Goal: Task Accomplishment & Management: Manage account settings

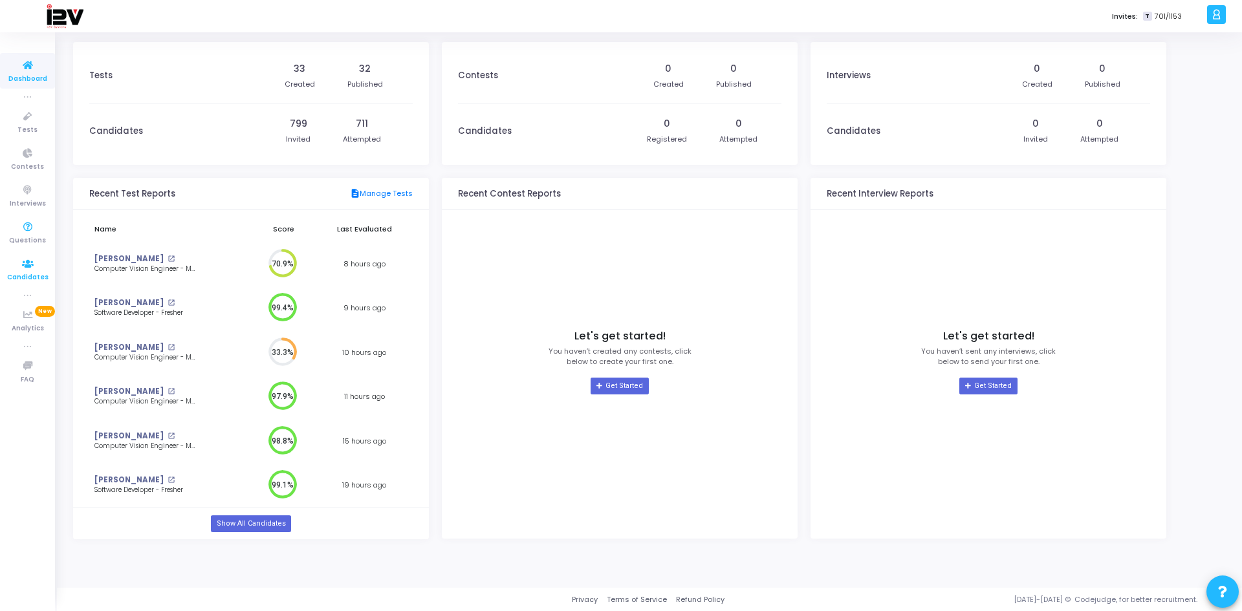
click at [11, 274] on span "Candidates" at bounding box center [27, 277] width 41 height 11
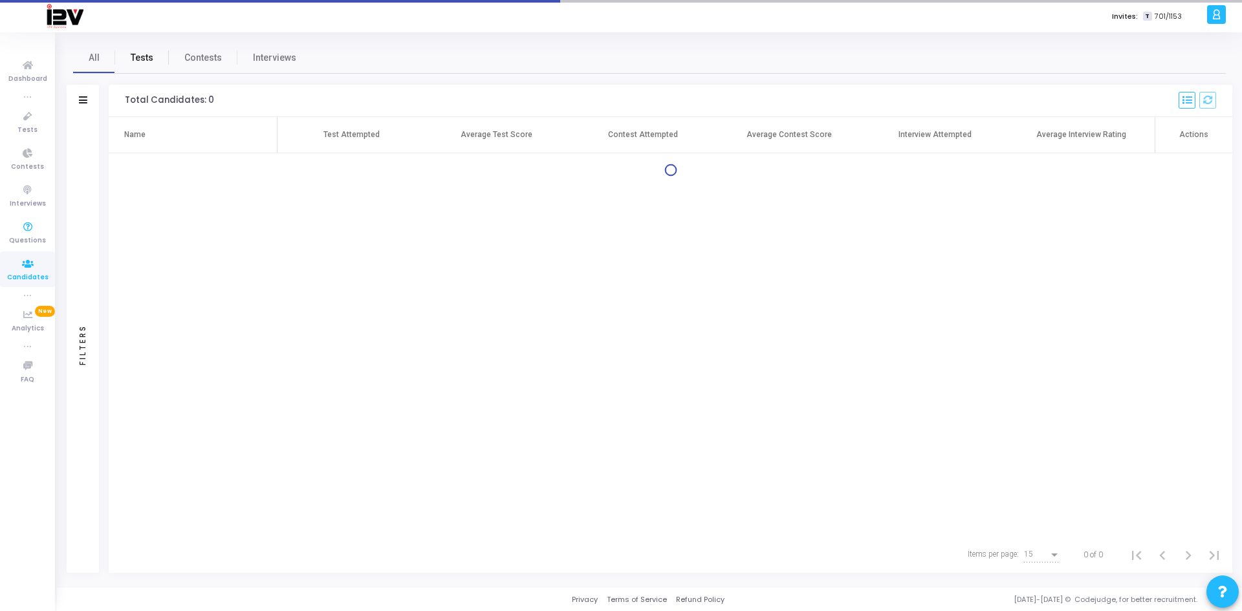
click at [149, 63] on span "Tests" at bounding box center [142, 58] width 23 height 14
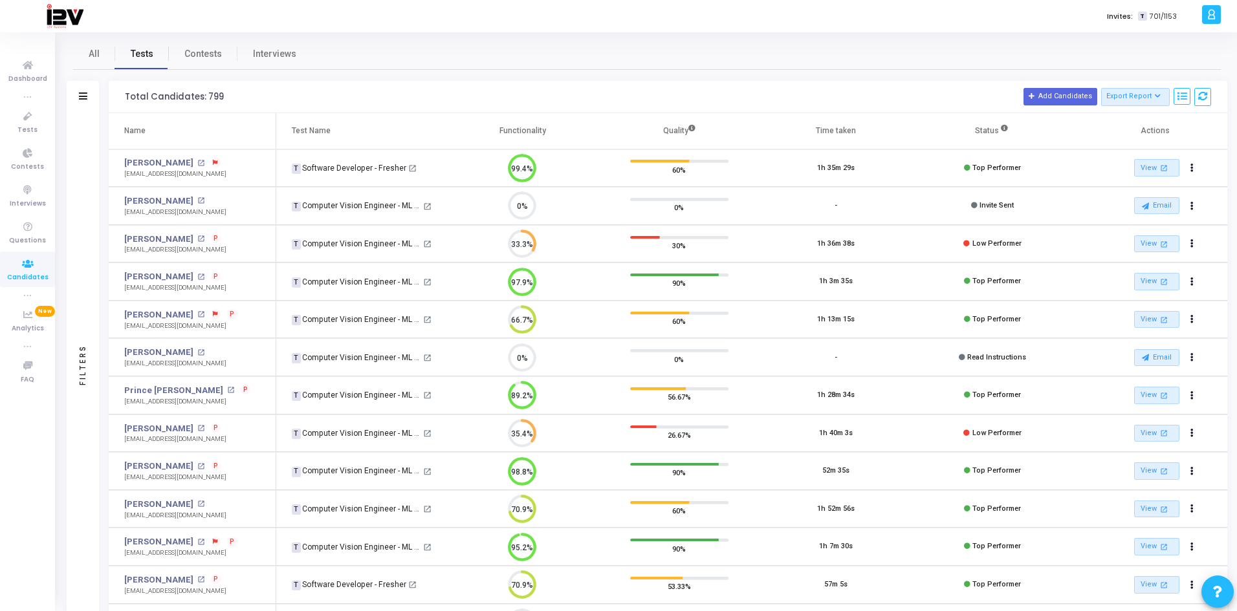
scroll to position [65, 0]
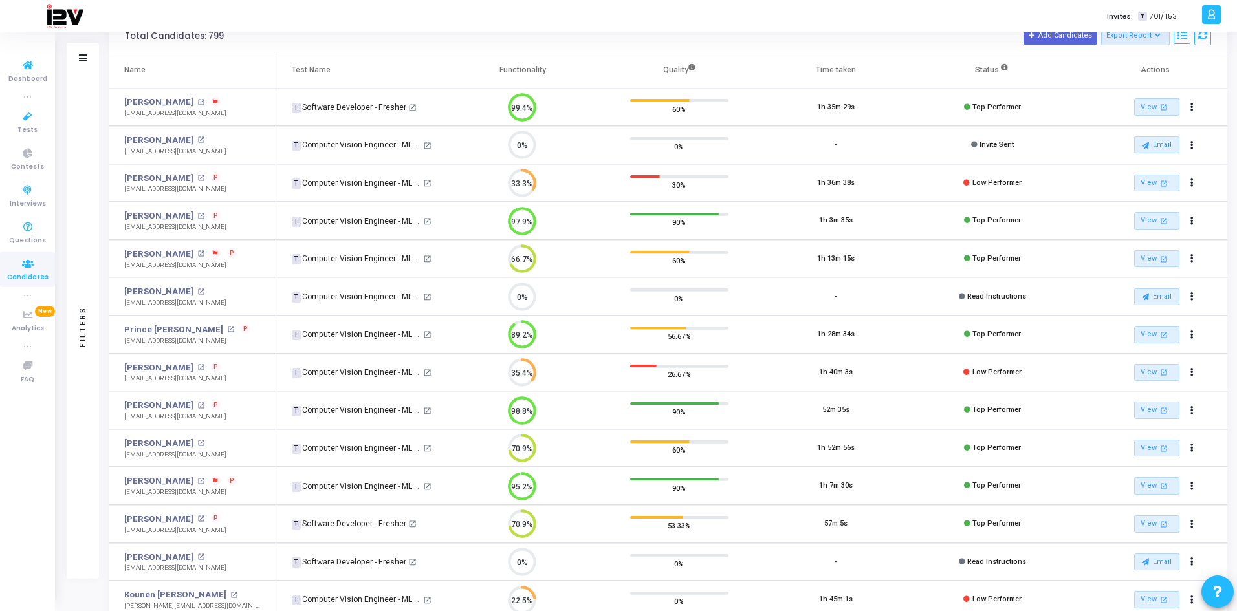
click at [82, 55] on icon at bounding box center [83, 57] width 8 height 7
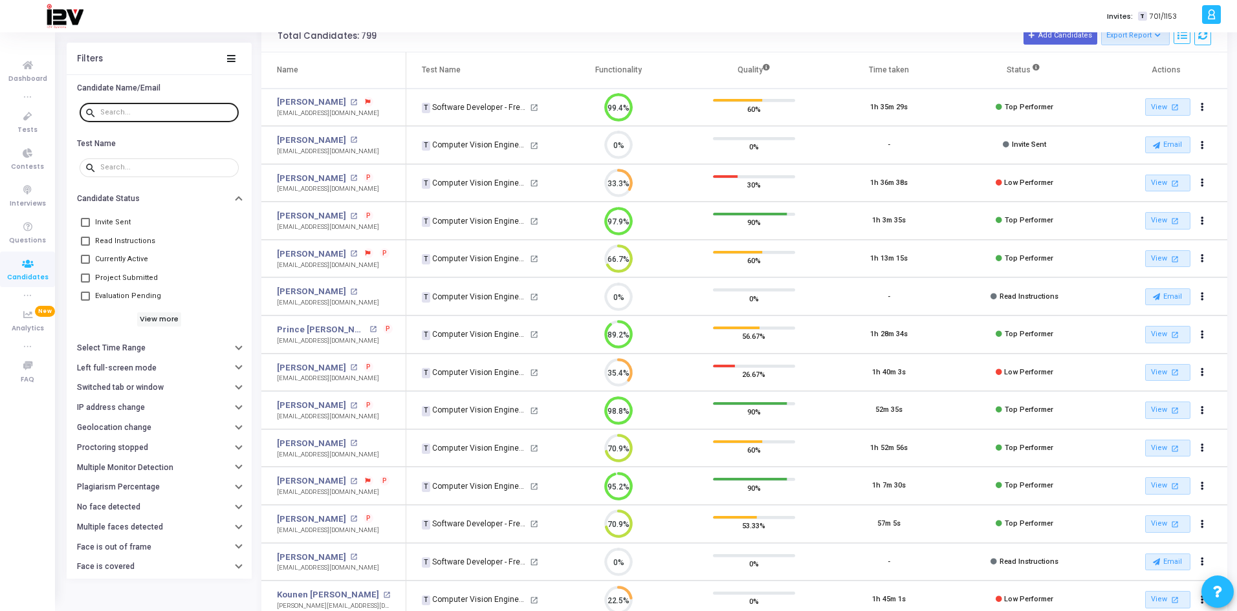
click at [143, 113] on input "text" at bounding box center [166, 112] width 133 height 8
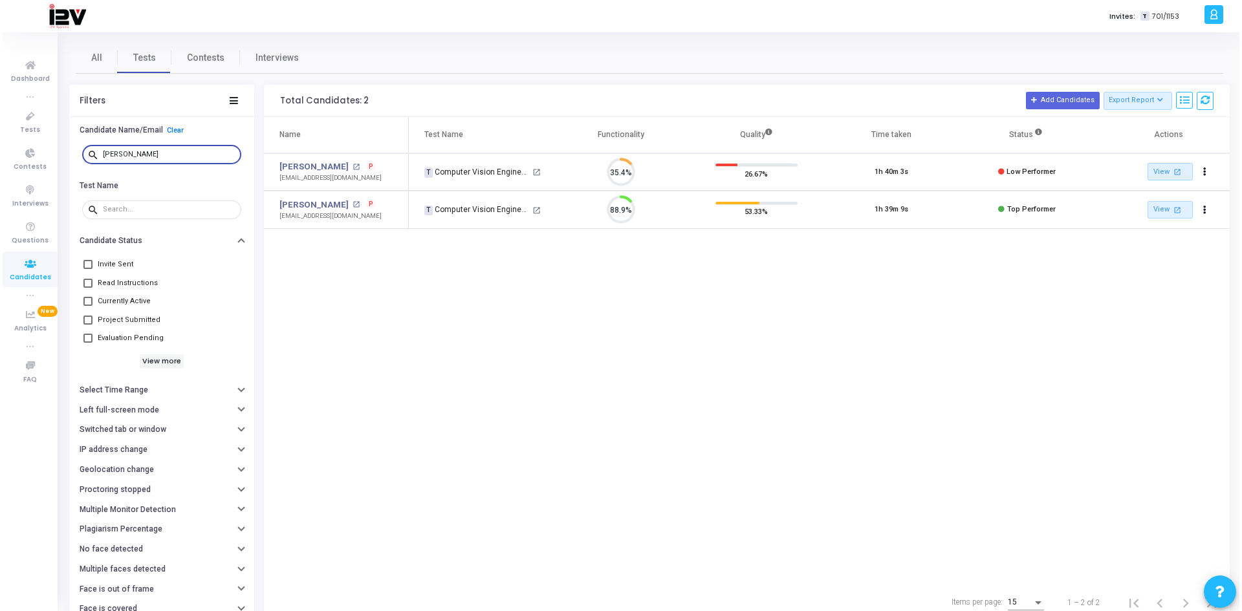
scroll to position [27, 33]
type input "aarav"
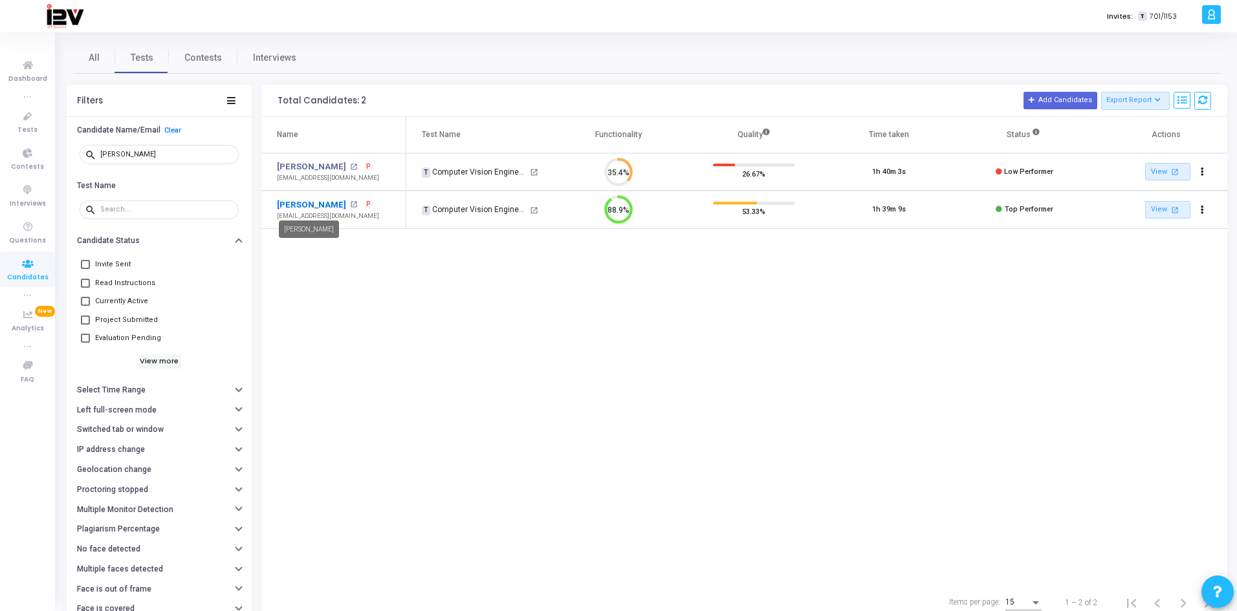
click at [318, 204] on link "[PERSON_NAME]" at bounding box center [311, 205] width 69 height 13
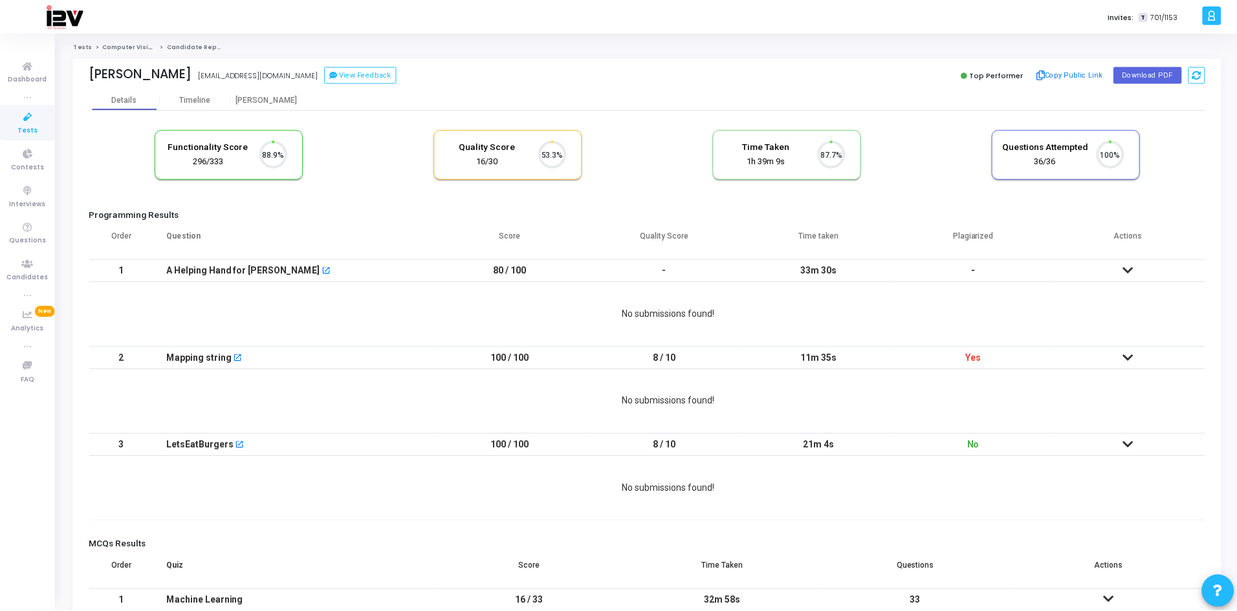
scroll to position [27, 33]
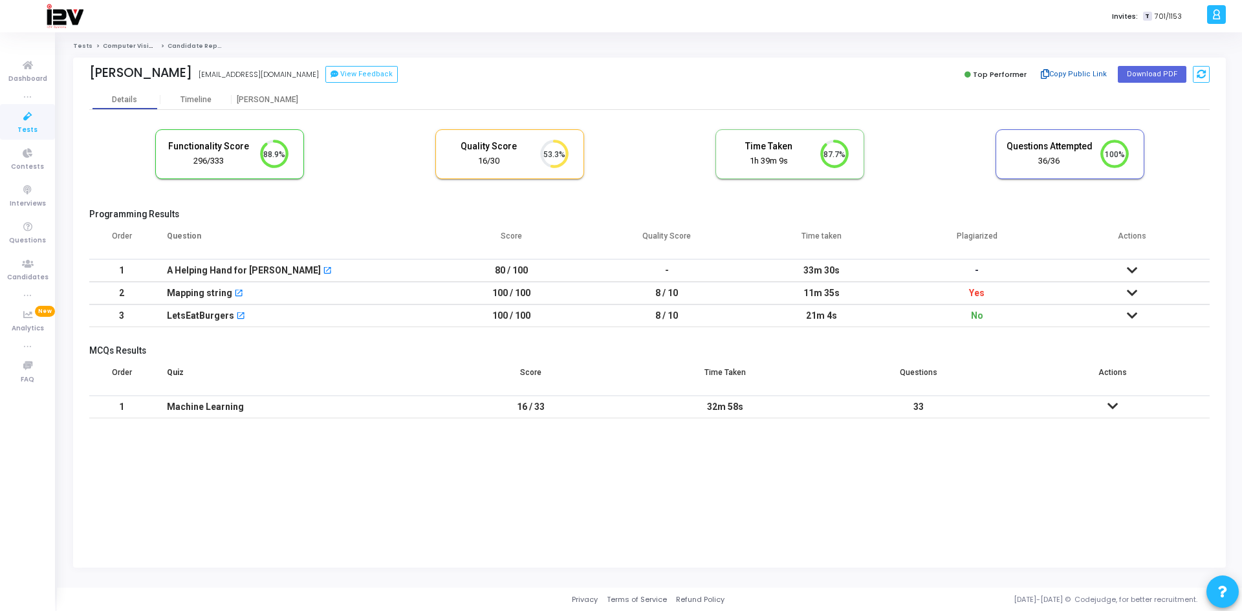
click at [1073, 74] on button "Copy Public Link" at bounding box center [1074, 74] width 74 height 19
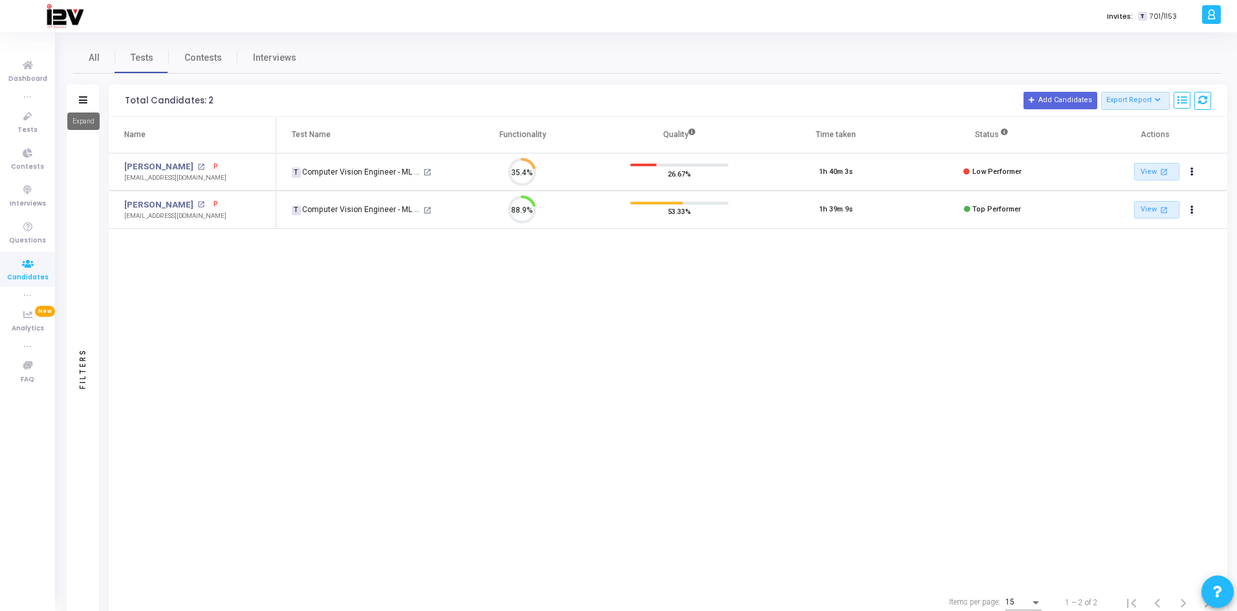
scroll to position [27, 33]
click at [85, 96] on icon at bounding box center [83, 99] width 8 height 7
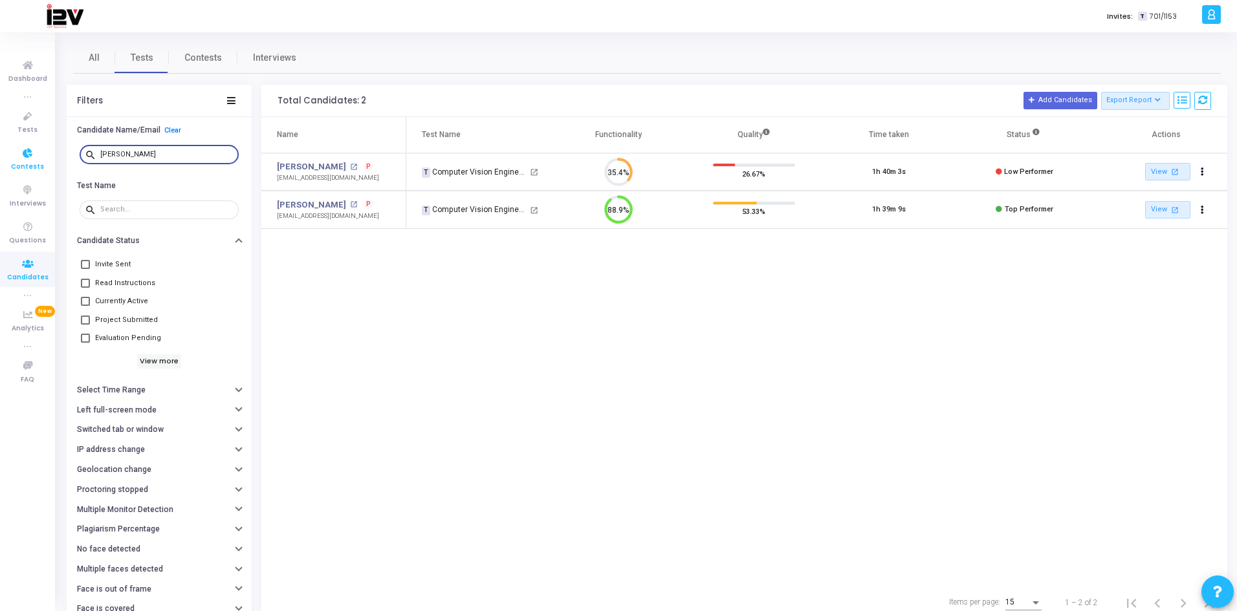
drag, startPoint x: 160, startPoint y: 153, endPoint x: 39, endPoint y: 143, distance: 120.7
click at [43, 147] on div "Dashboard true Tests Contests Interviews Questions Candidates true Analytics Ne…" at bounding box center [618, 305] width 1237 height 611
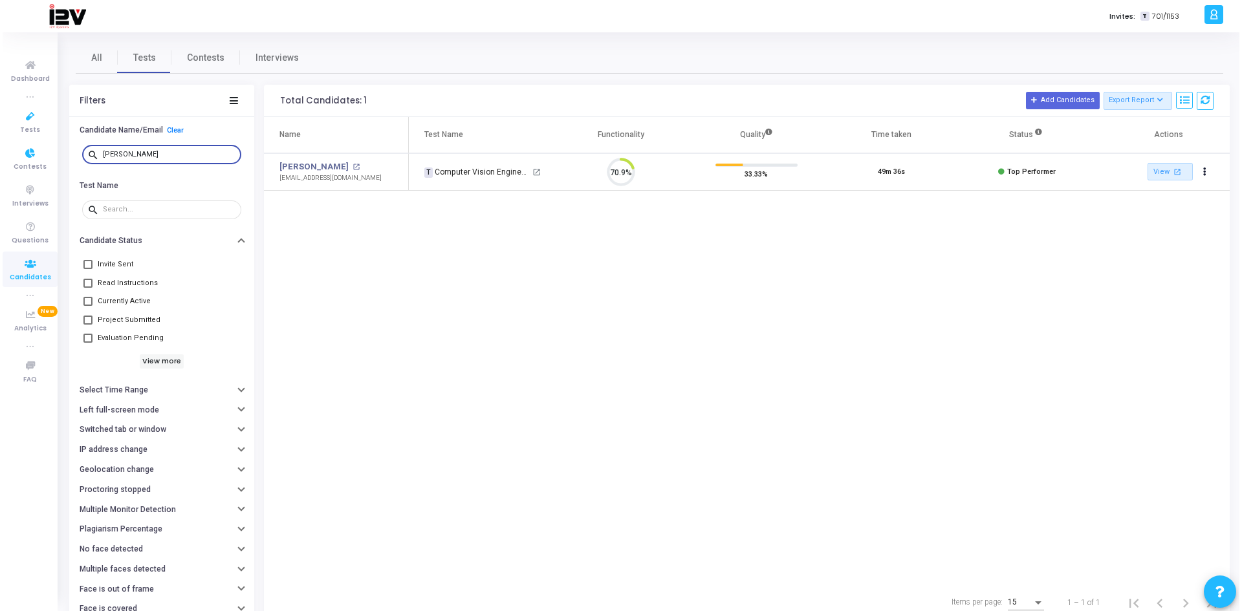
scroll to position [27, 33]
type input "yaswanth"
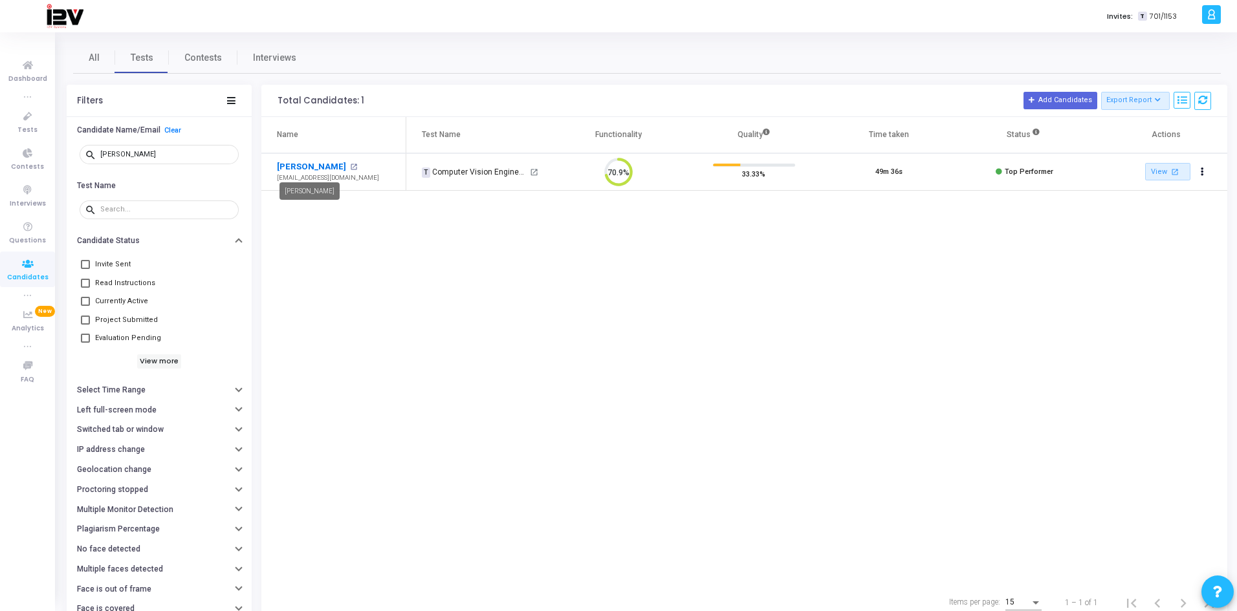
click at [322, 165] on link "Yaswanth Reddy" at bounding box center [311, 166] width 69 height 13
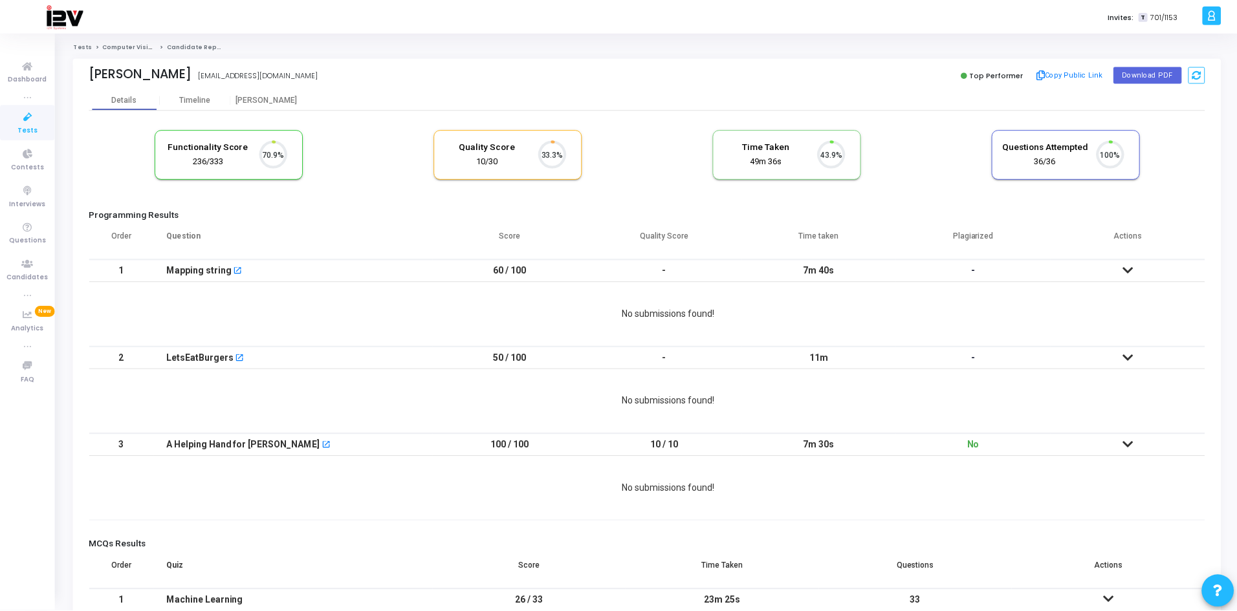
scroll to position [27, 33]
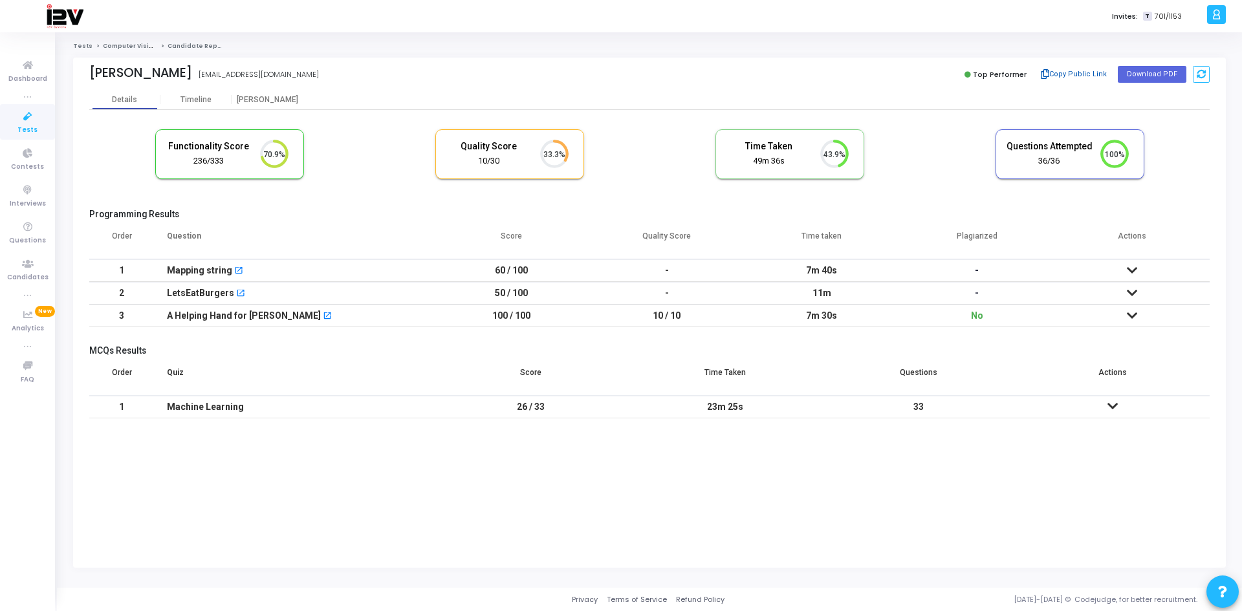
click at [1069, 74] on button "Copy Public Link" at bounding box center [1074, 74] width 74 height 19
drag, startPoint x: 36, startPoint y: 274, endPoint x: 54, endPoint y: 244, distance: 34.3
click at [36, 274] on span "Candidates" at bounding box center [27, 277] width 41 height 11
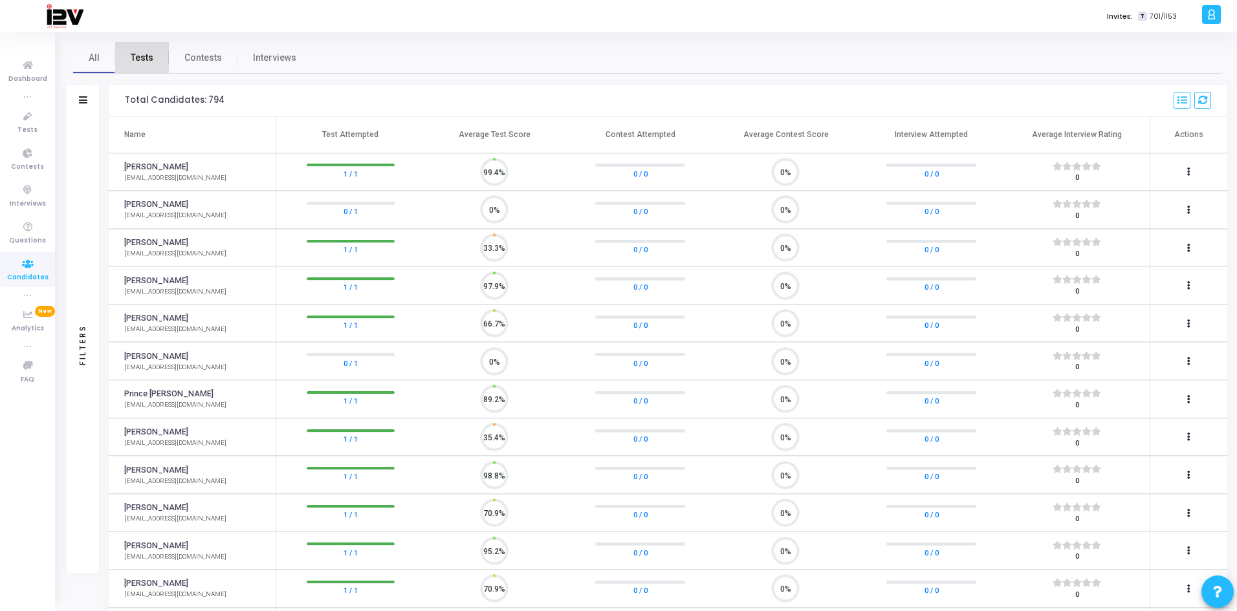
click at [152, 52] on span "Tests" at bounding box center [142, 58] width 23 height 14
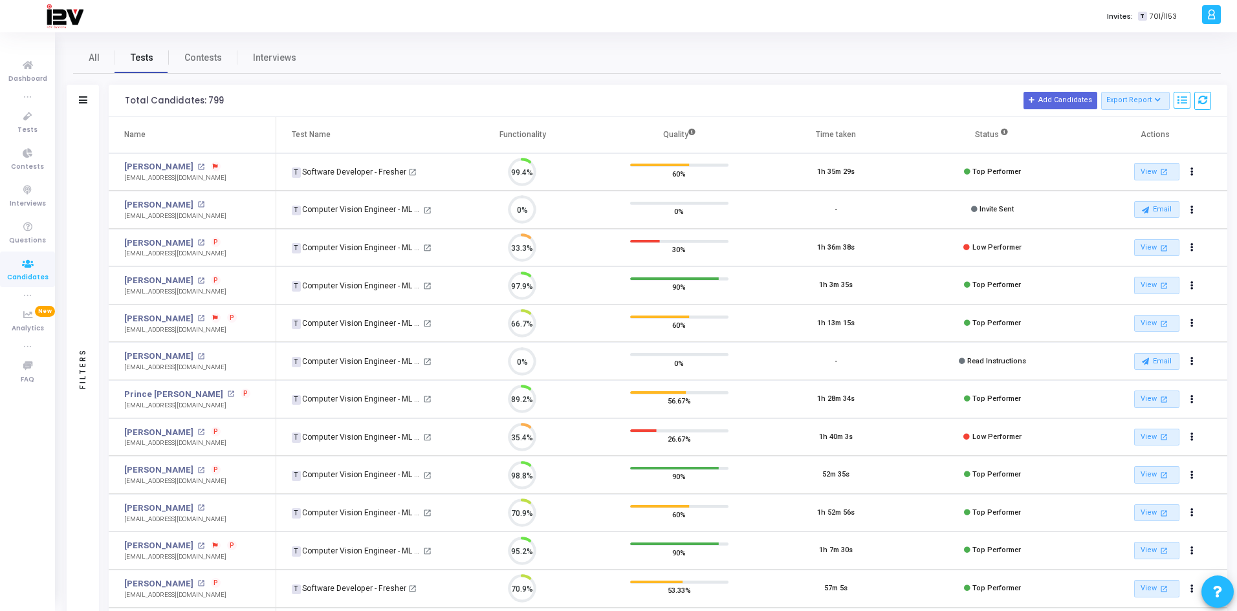
scroll to position [27, 33]
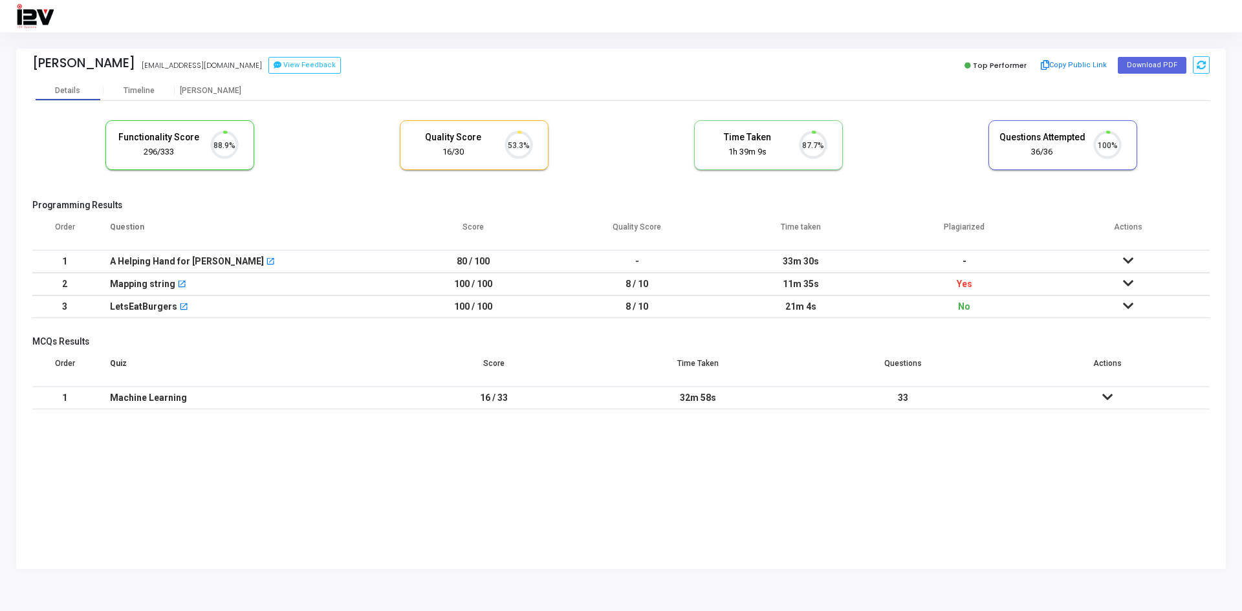
scroll to position [27, 33]
